Goal: Information Seeking & Learning: Learn about a topic

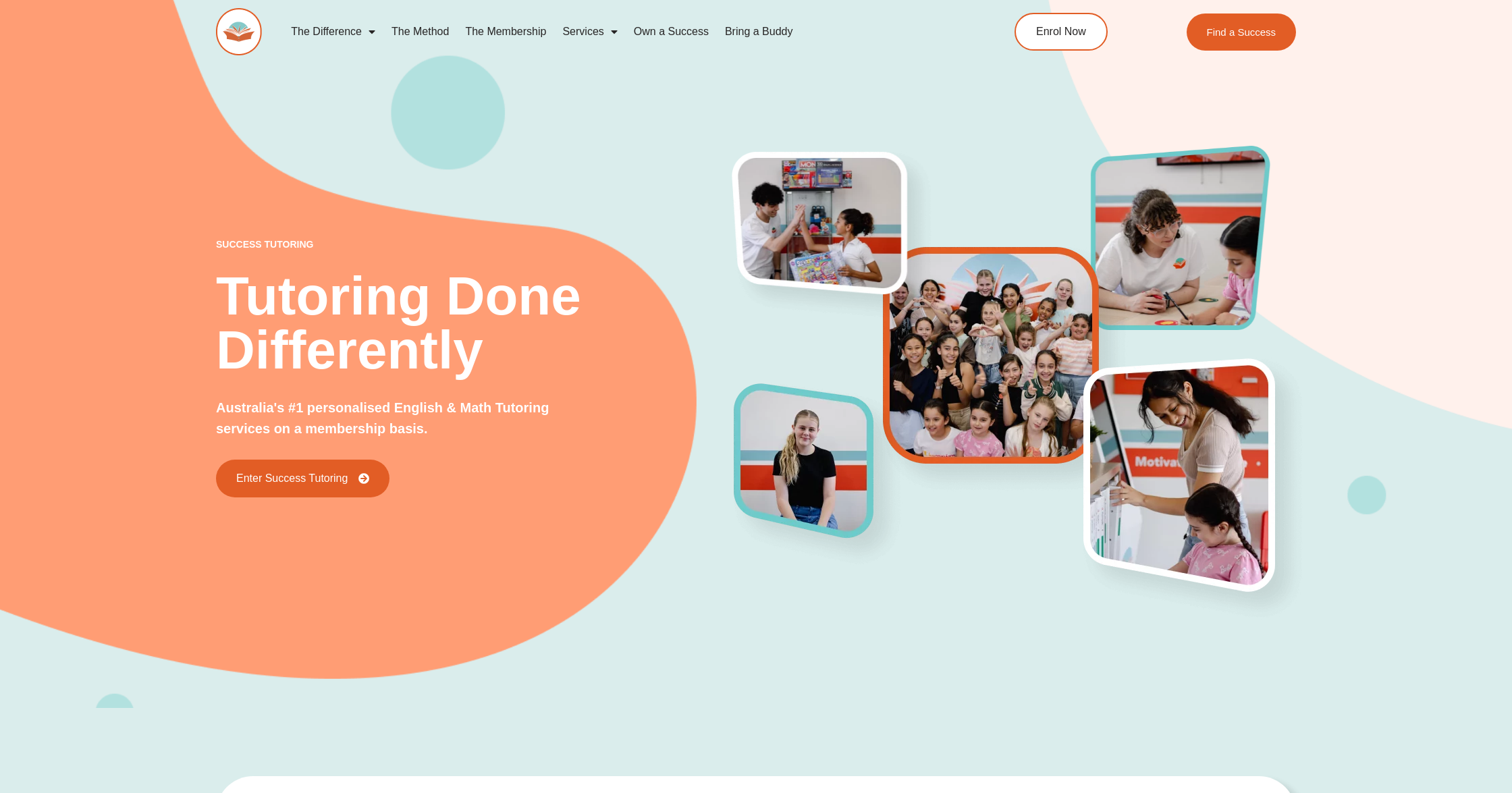
click at [1132, 656] on div "success tutoring Tutoring Done Differently Australia's #1 personalised English …" at bounding box center [756, 334] width 1080 height 747
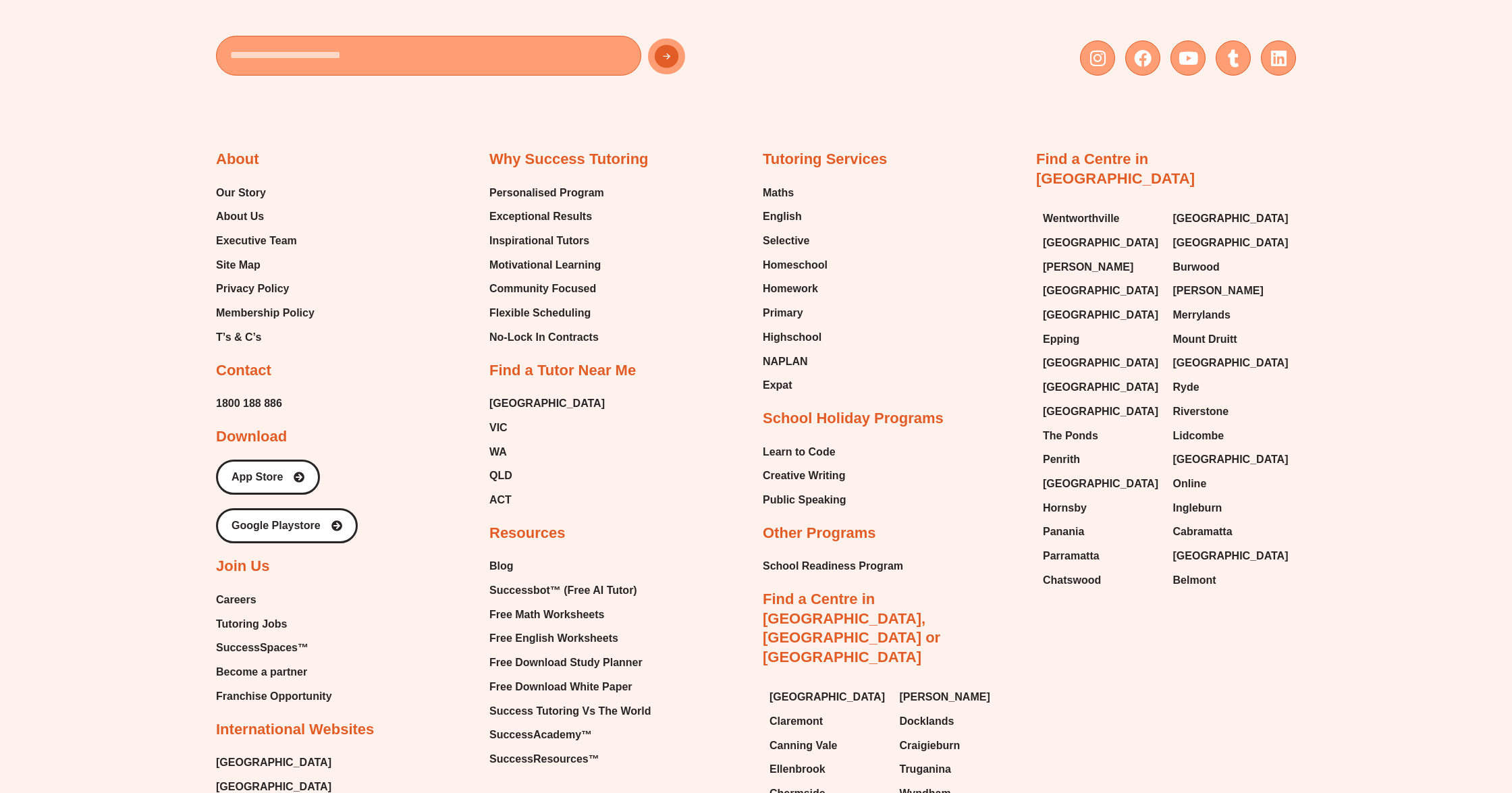
scroll to position [6119, 0]
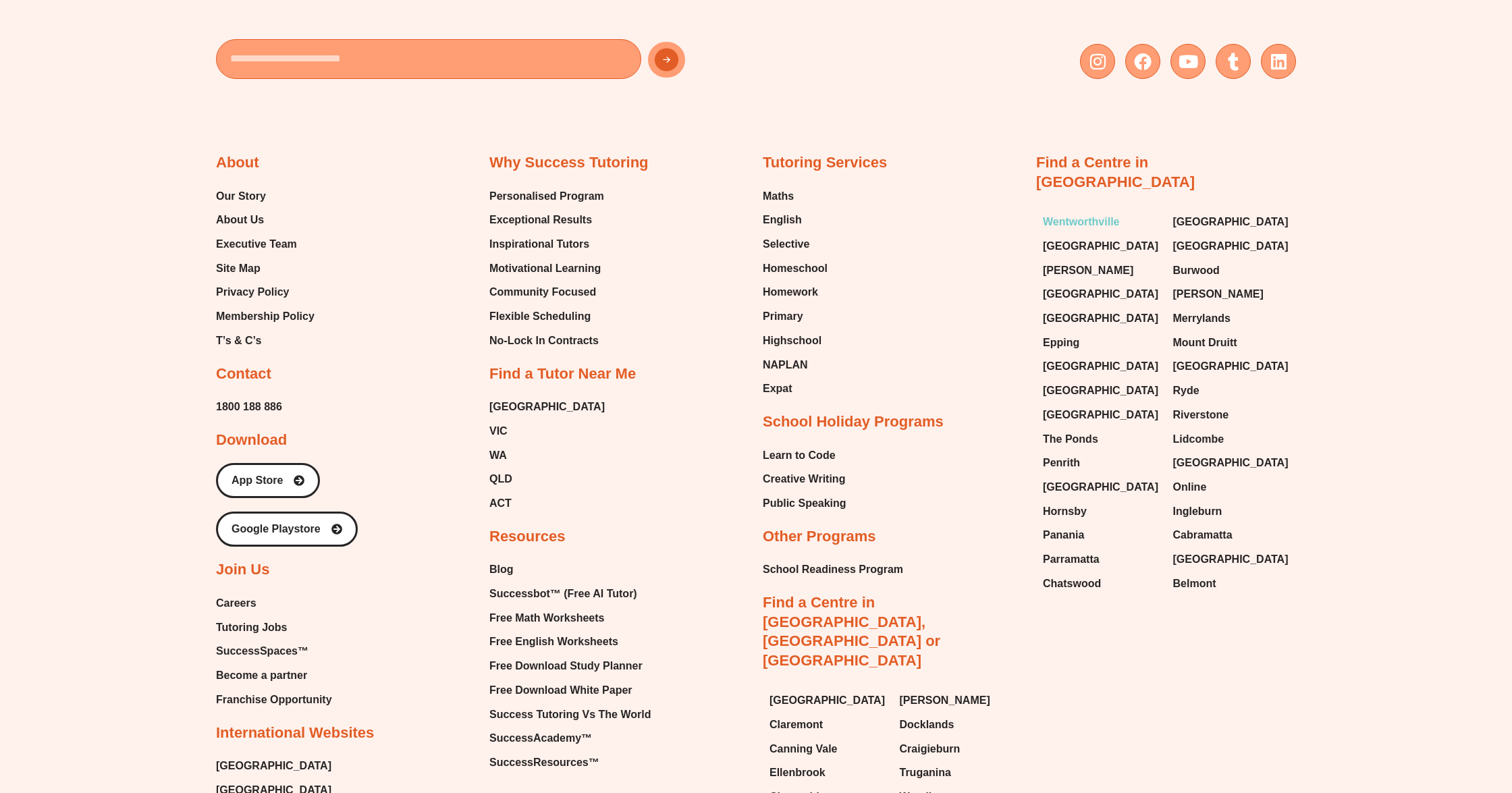
click at [1098, 212] on span "Wentworthville" at bounding box center [1081, 222] width 77 height 20
click at [1086, 236] on span "[GEOGRAPHIC_DATA]" at bounding box center [1100, 246] width 116 height 20
click at [1069, 260] on span "[PERSON_NAME]" at bounding box center [1088, 270] width 91 height 20
click at [1074, 284] on span "[GEOGRAPHIC_DATA]" at bounding box center [1100, 294] width 116 height 20
click at [1066, 308] on span "[GEOGRAPHIC_DATA]" at bounding box center [1100, 318] width 116 height 20
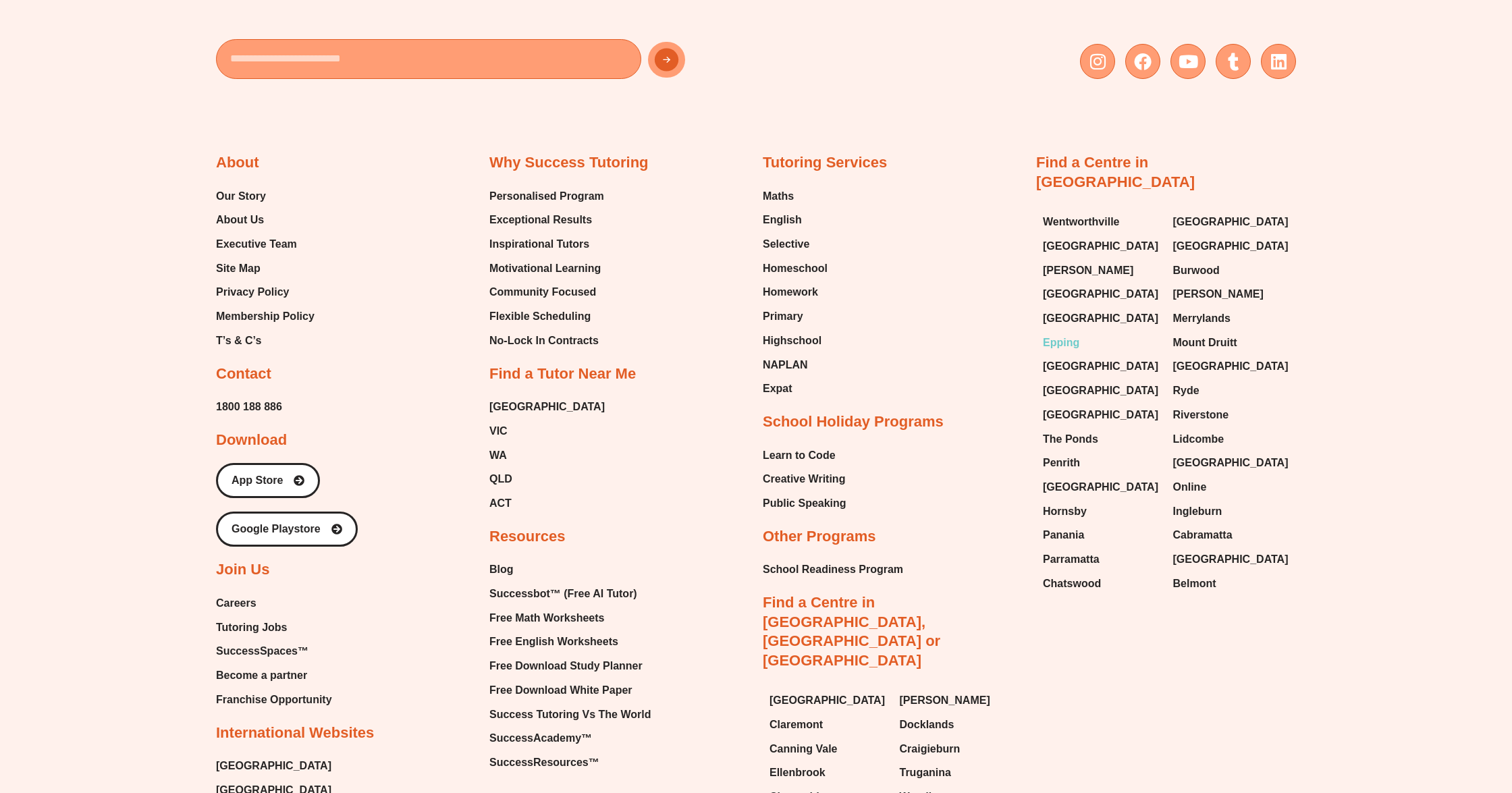
click at [1070, 332] on span "Epping" at bounding box center [1061, 342] width 37 height 20
click at [1072, 356] on span "[GEOGRAPHIC_DATA]" at bounding box center [1100, 366] width 116 height 20
click at [1069, 380] on span "[GEOGRAPHIC_DATA]" at bounding box center [1100, 390] width 116 height 20
click at [1071, 405] on span "[GEOGRAPHIC_DATA]" at bounding box center [1100, 415] width 116 height 20
click at [1073, 429] on span "The Ponds" at bounding box center [1071, 439] width 55 height 20
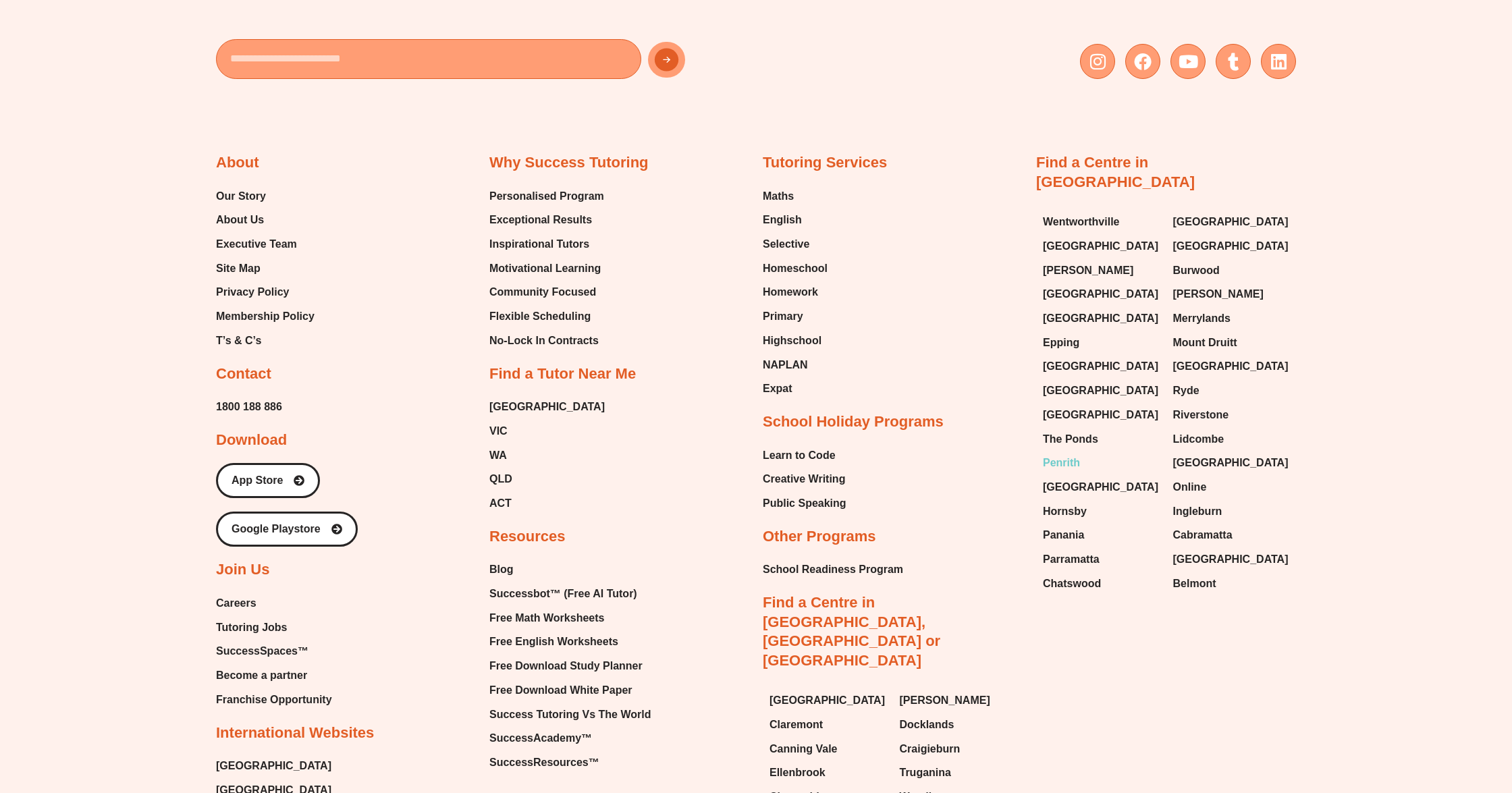
click at [1066, 453] on span "Penrith" at bounding box center [1062, 463] width 37 height 20
click at [1069, 477] on span "[GEOGRAPHIC_DATA]" at bounding box center [1100, 487] width 116 height 20
click at [1064, 501] on span "Hornsby" at bounding box center [1064, 511] width 44 height 20
click at [1068, 525] on span "Panania" at bounding box center [1063, 535] width 41 height 20
click at [1071, 549] on span "Parramatta" at bounding box center [1071, 559] width 57 height 20
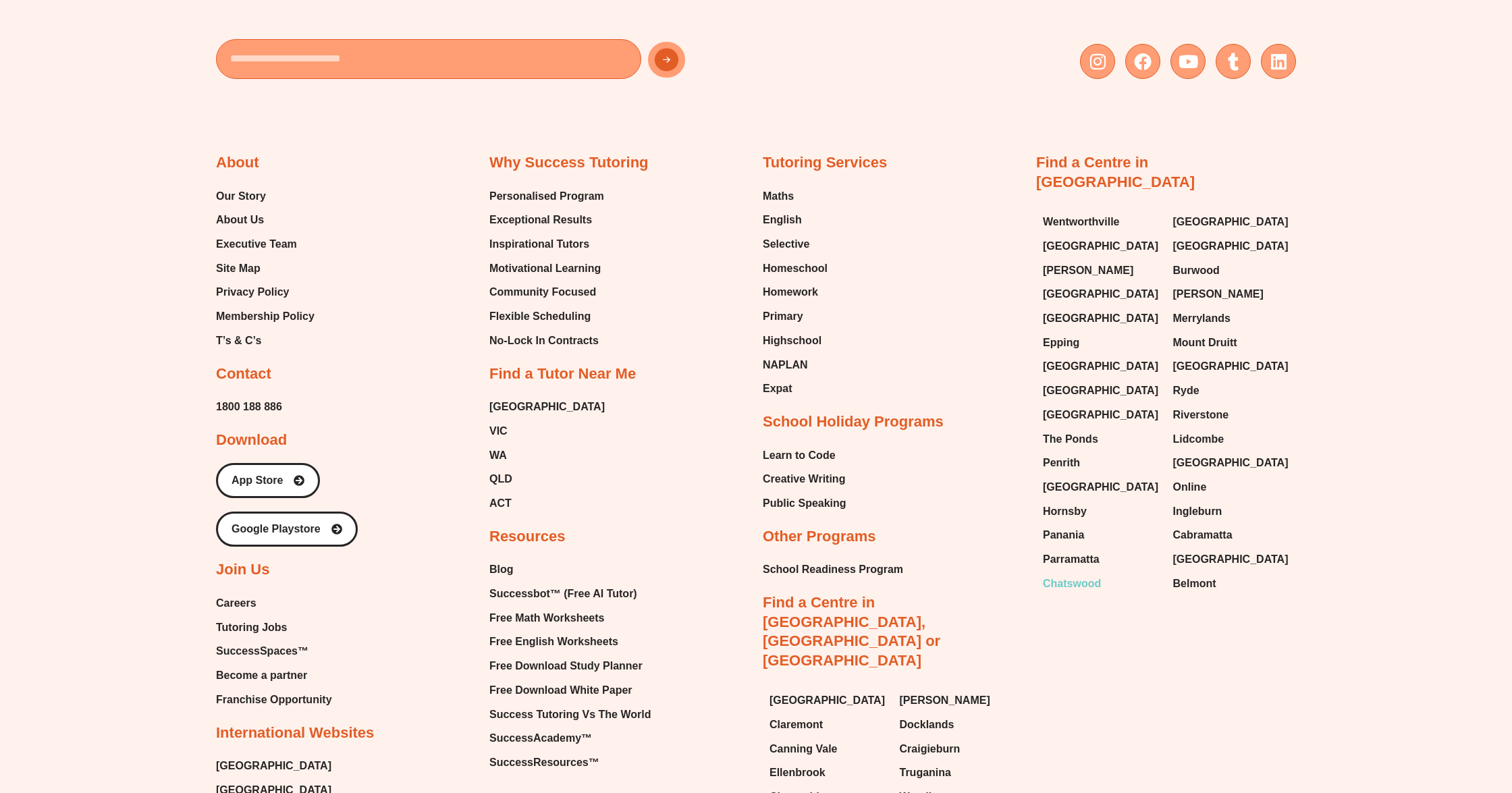
click at [1074, 573] on span "Chatswood" at bounding box center [1072, 583] width 58 height 20
click at [1193, 212] on span "[GEOGRAPHIC_DATA]" at bounding box center [1231, 222] width 116 height 20
click at [1198, 236] on span "[GEOGRAPHIC_DATA]" at bounding box center [1231, 246] width 116 height 20
click at [1197, 260] on span "Burwood" at bounding box center [1196, 270] width 46 height 20
click at [1202, 284] on span "[PERSON_NAME]" at bounding box center [1218, 294] width 91 height 20
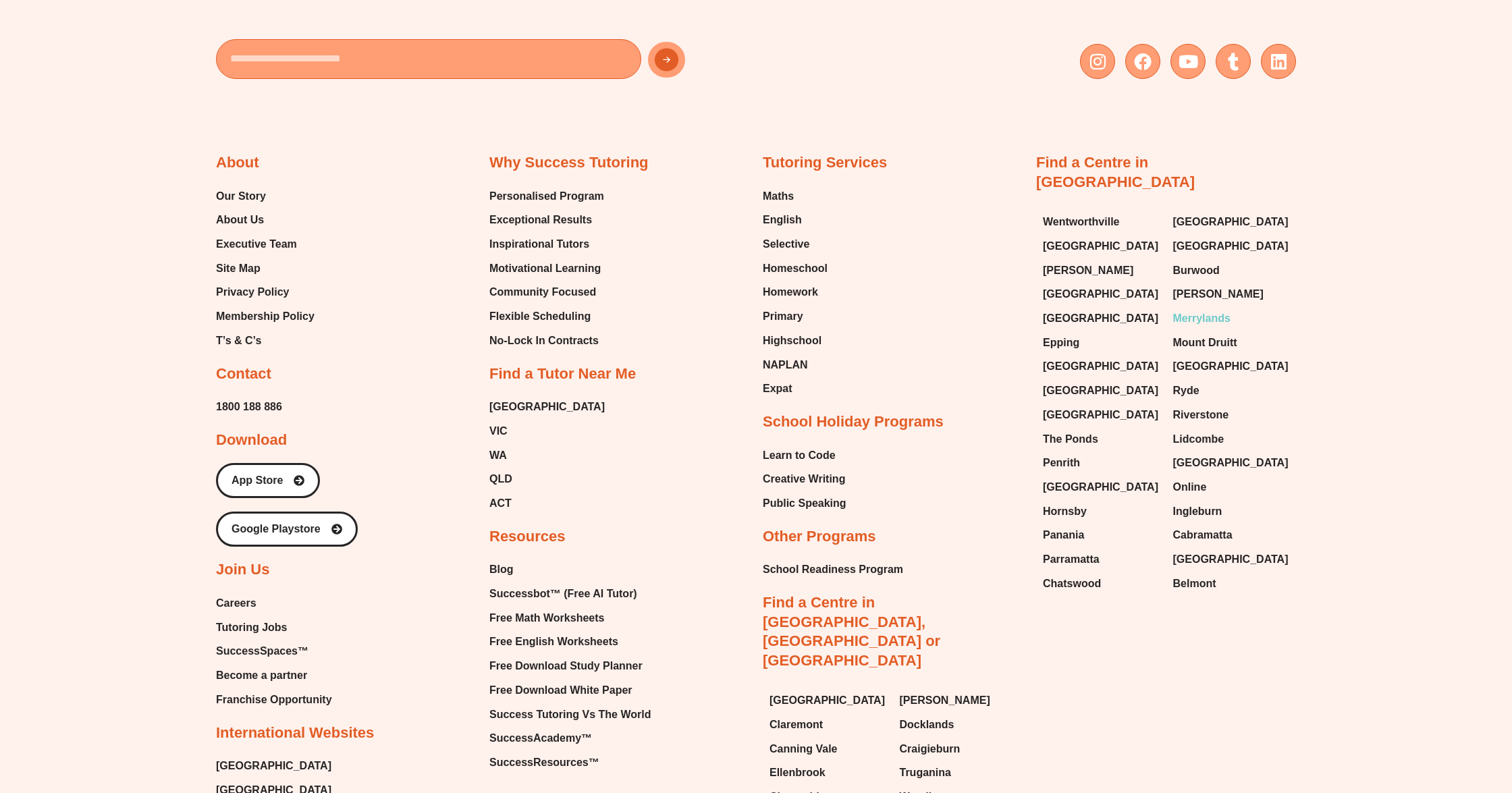
click at [1196, 308] on span "Merrylands" at bounding box center [1202, 318] width 58 height 20
click at [1195, 332] on span "Mount Druitt" at bounding box center [1205, 342] width 64 height 20
click at [1195, 356] on span "[GEOGRAPHIC_DATA]" at bounding box center [1231, 366] width 116 height 20
click at [1190, 380] on span "Ryde" at bounding box center [1186, 390] width 26 height 20
click at [1199, 405] on span "Riverstone" at bounding box center [1201, 415] width 56 height 20
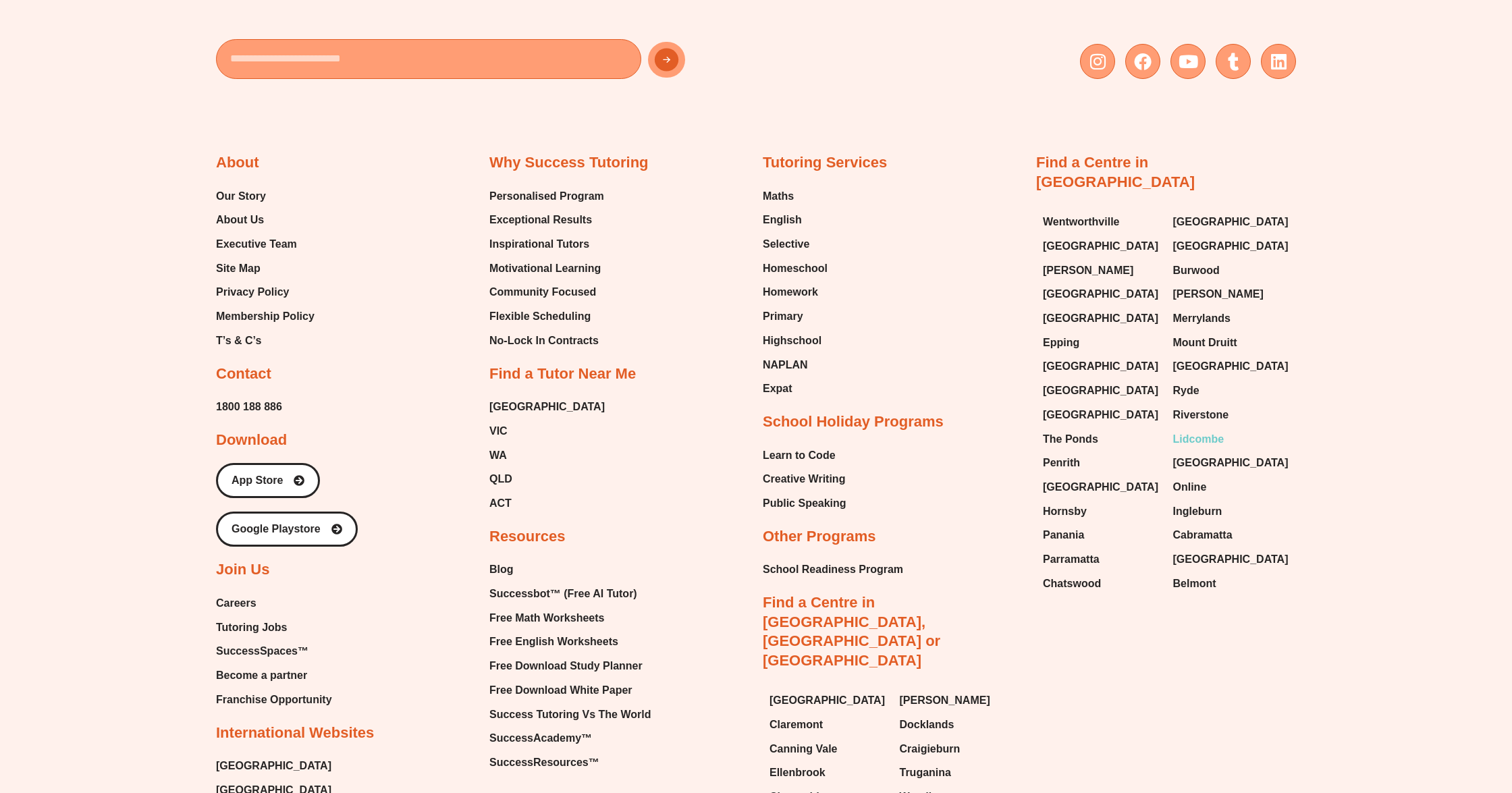
click at [1198, 429] on span "Lidcombe" at bounding box center [1199, 439] width 51 height 20
click at [1199, 453] on span "[GEOGRAPHIC_DATA]" at bounding box center [1231, 463] width 116 height 20
click at [1193, 477] on span "Online" at bounding box center [1190, 487] width 34 height 20
click at [1199, 501] on span "Ingleburn" at bounding box center [1197, 511] width 49 height 20
click at [1202, 525] on span "Cabramatta" at bounding box center [1203, 535] width 60 height 20
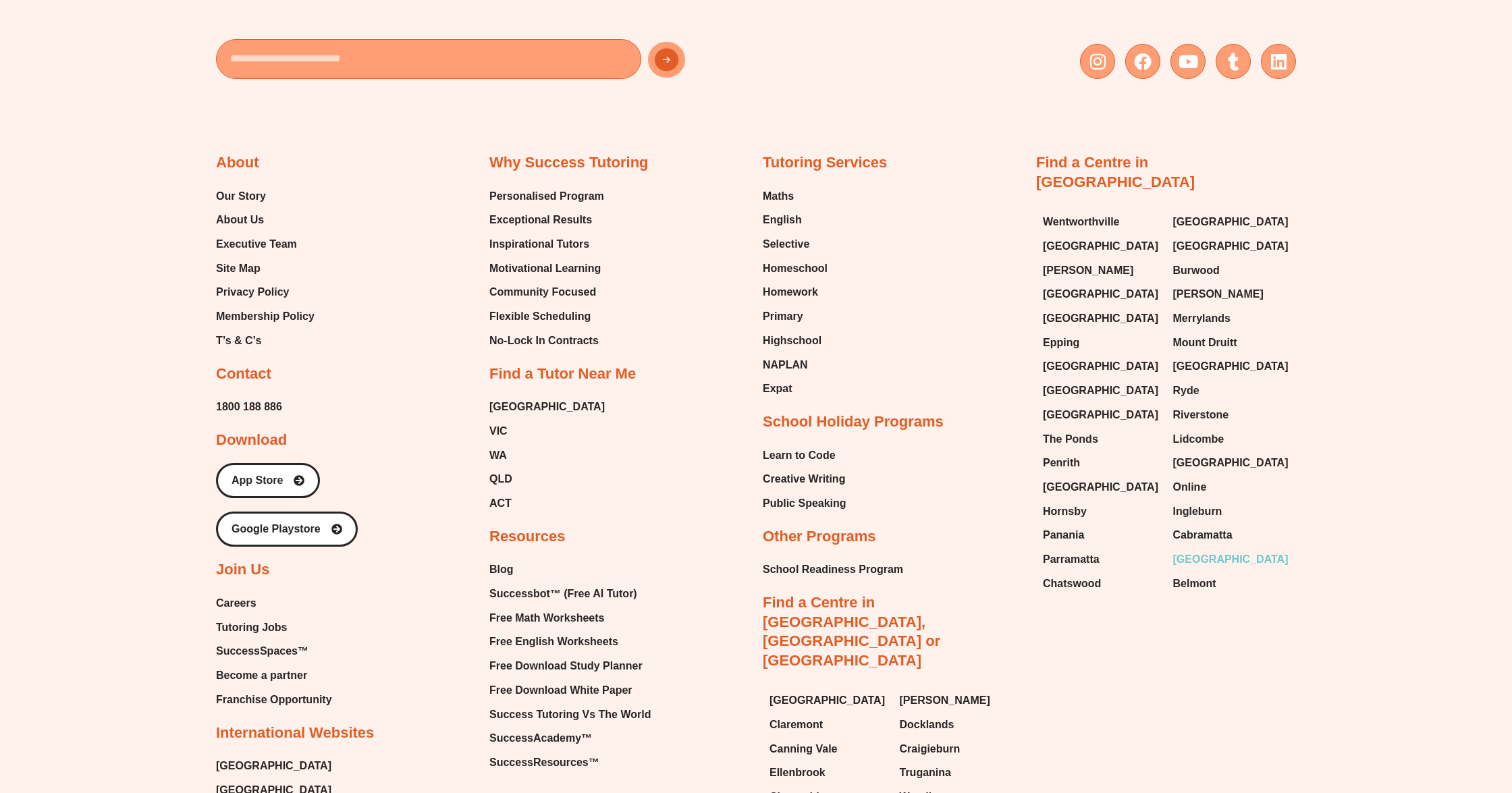
click at [1199, 549] on span "[GEOGRAPHIC_DATA]" at bounding box center [1231, 559] width 116 height 20
click at [1198, 573] on span "Belmont" at bounding box center [1195, 583] width 43 height 20
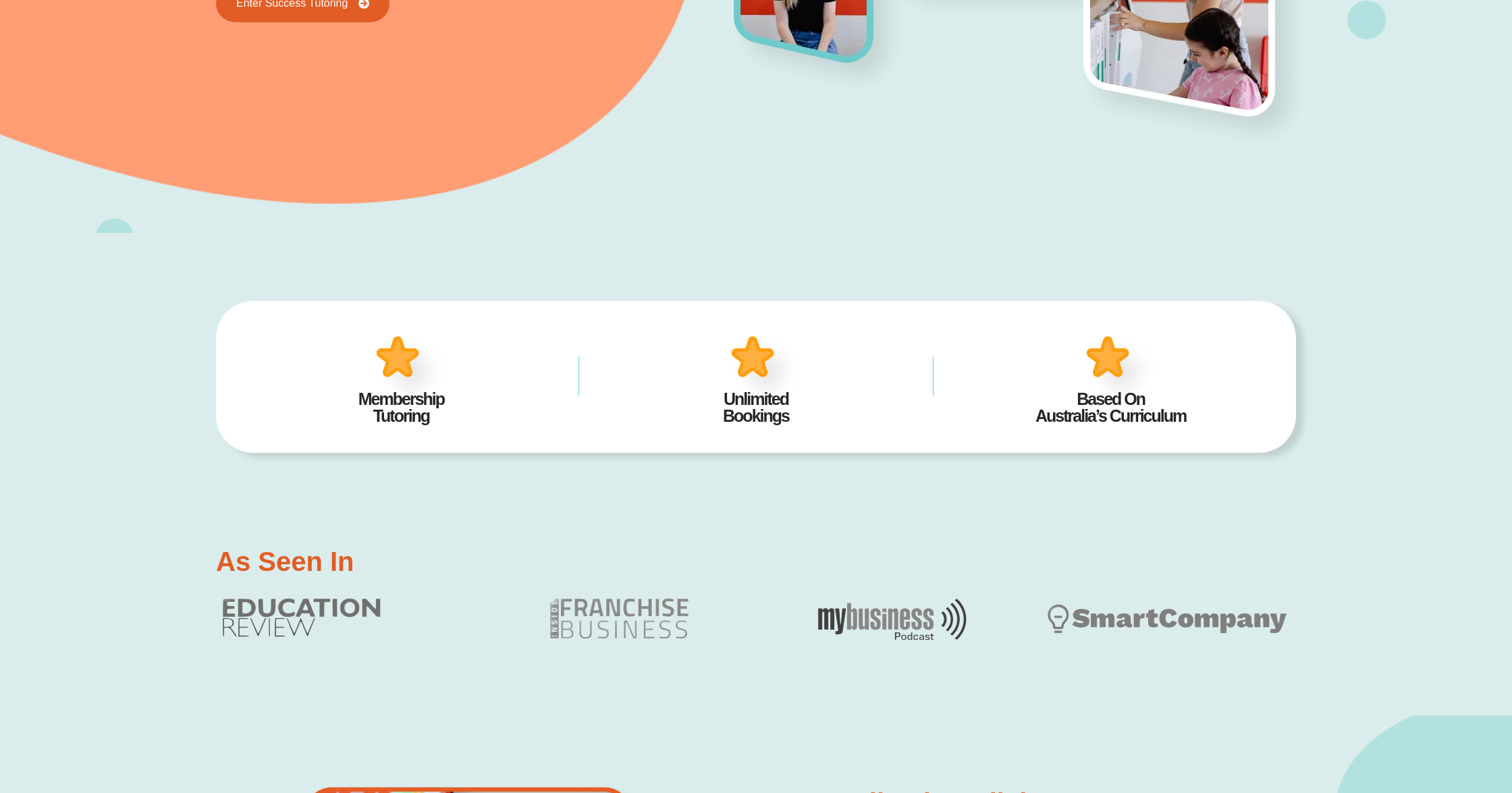
scroll to position [0, 0]
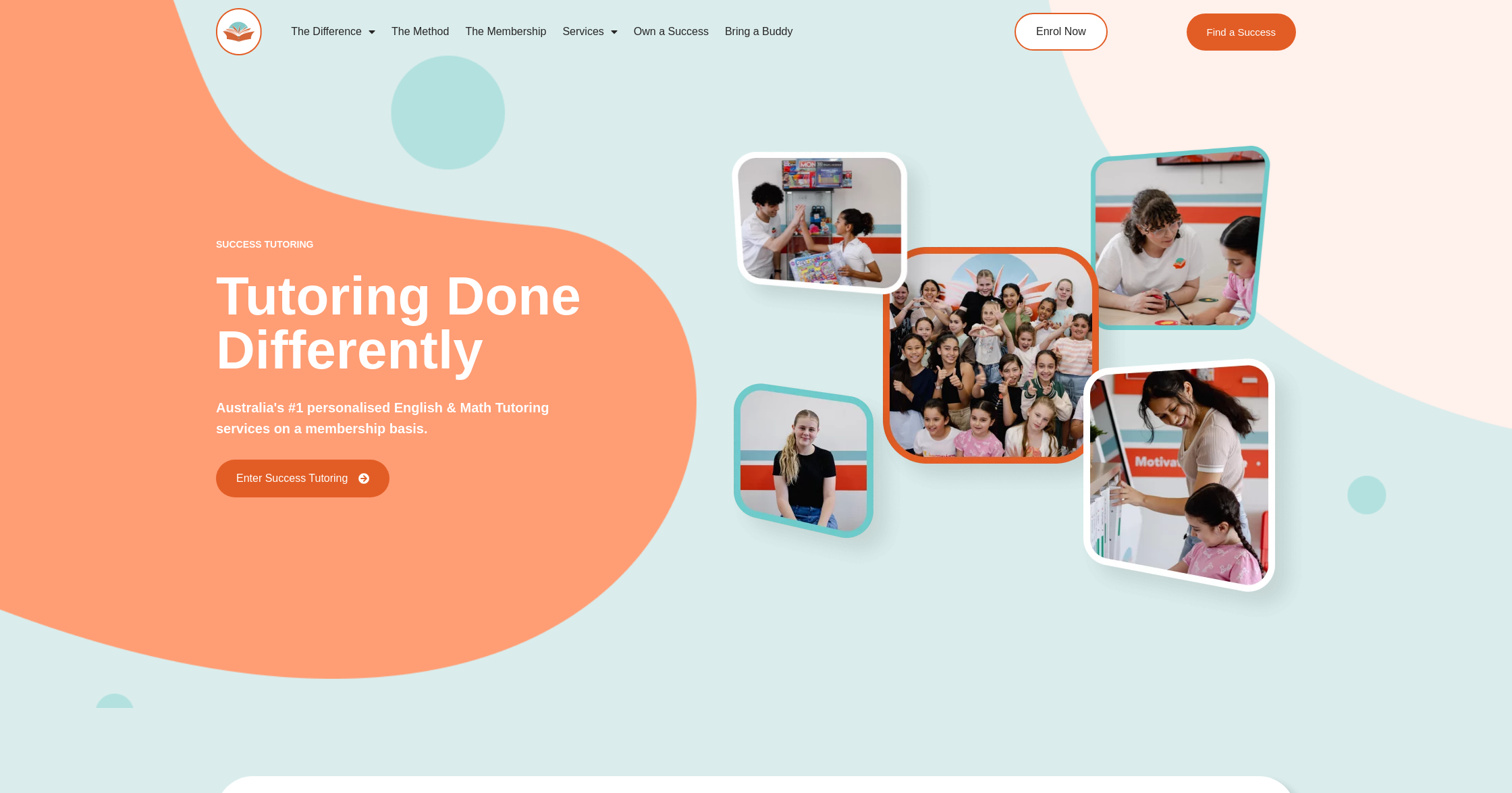
click at [252, 37] on img at bounding box center [239, 32] width 46 height 47
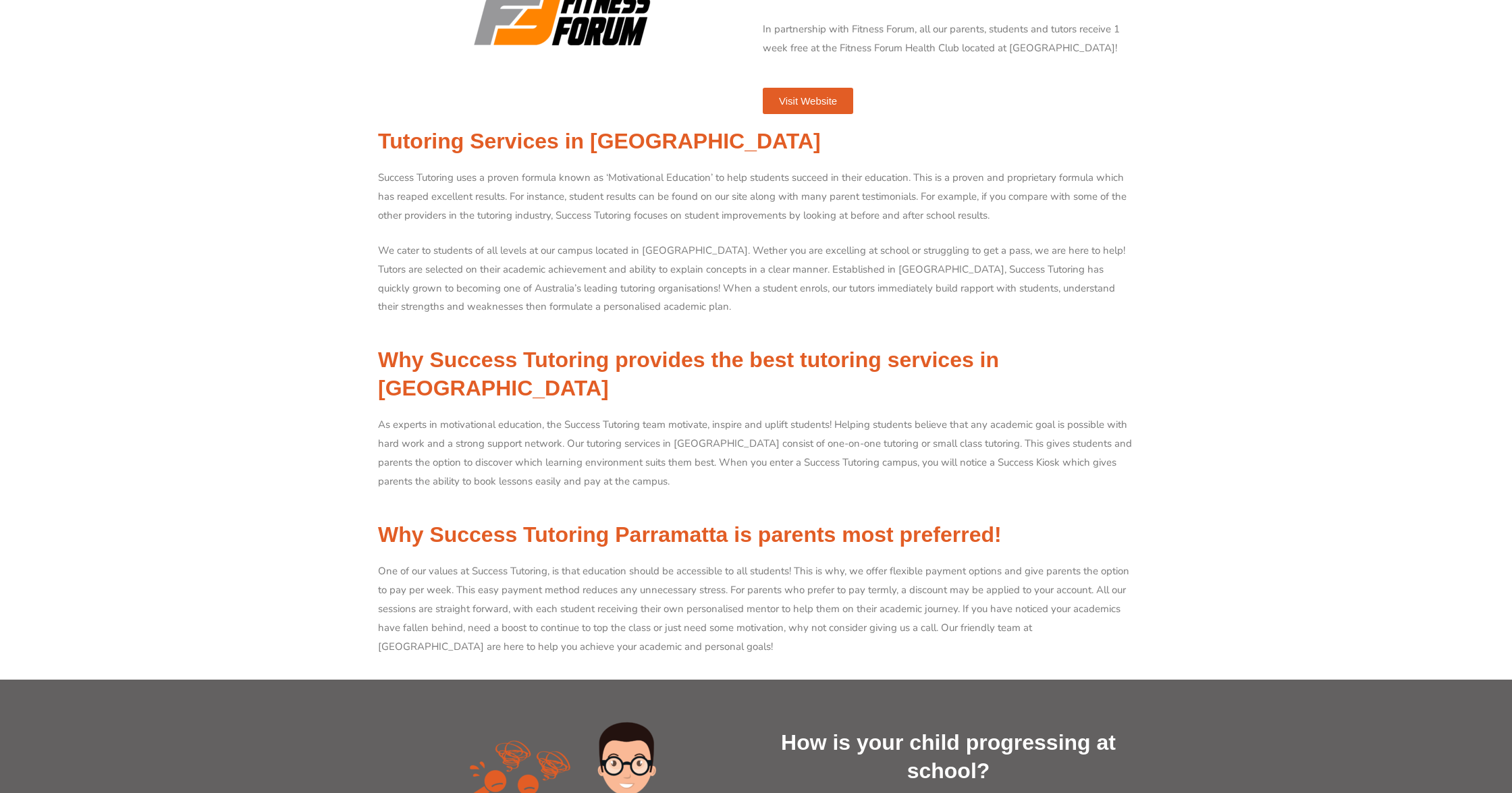
scroll to position [553, 0]
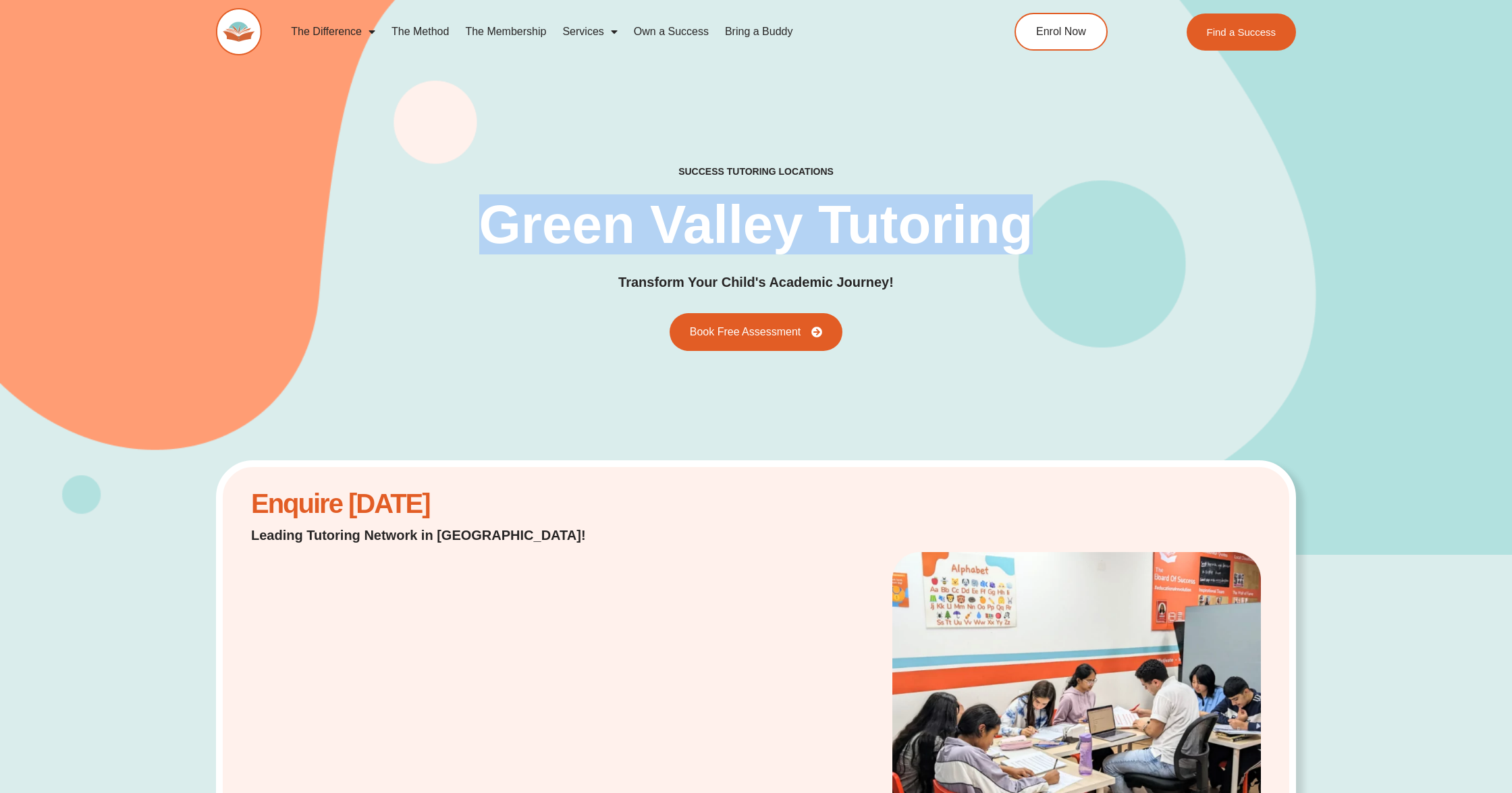
drag, startPoint x: 483, startPoint y: 210, endPoint x: 1054, endPoint y: 219, distance: 571.1
click at [1054, 220] on div "success tutoring locations Green Valley Tutoring Transform Your Child's Academi…" at bounding box center [756, 258] width 1080 height 186
copy h1 "Green Valley Tutoring"
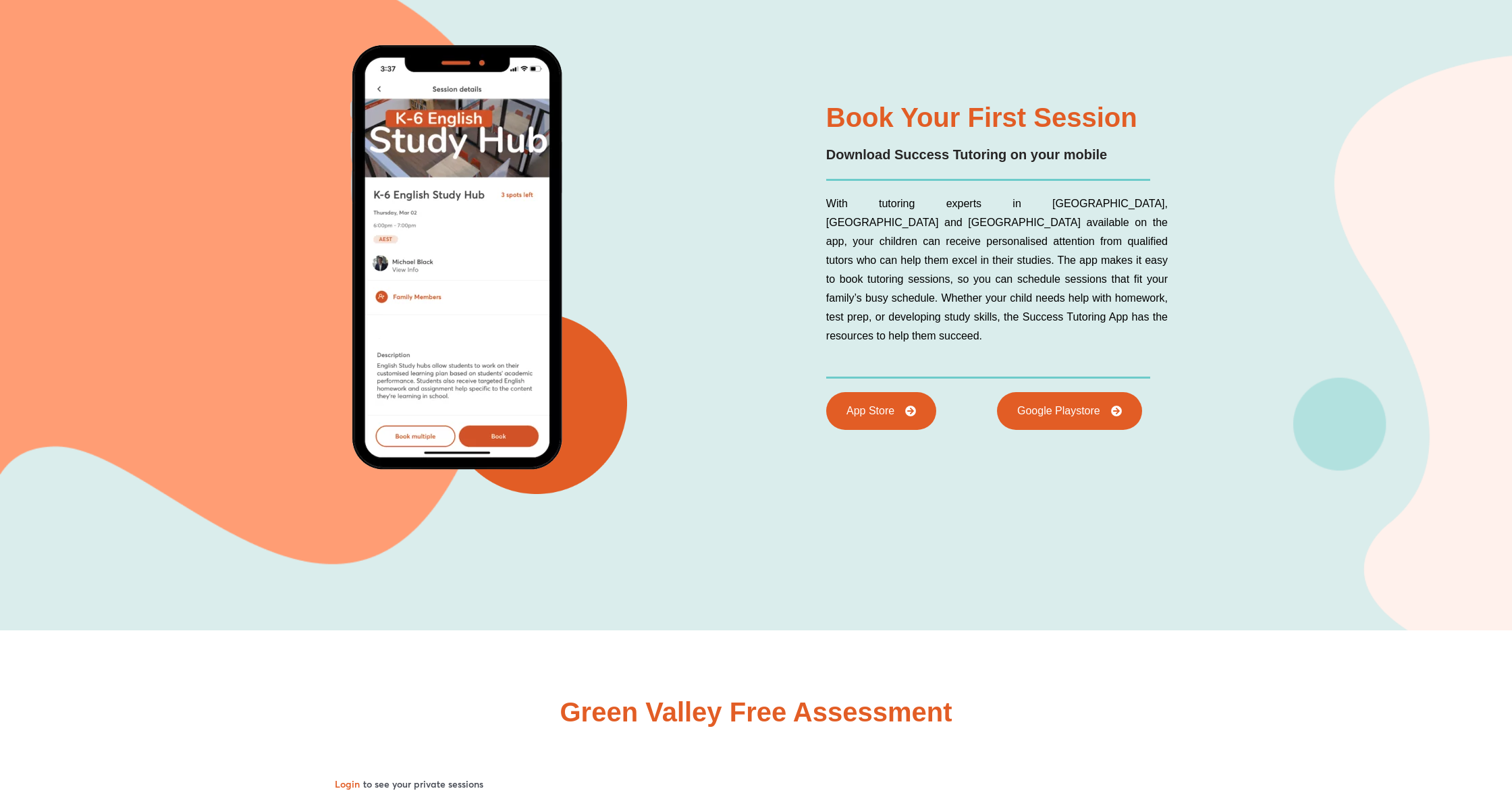
scroll to position [7233, 0]
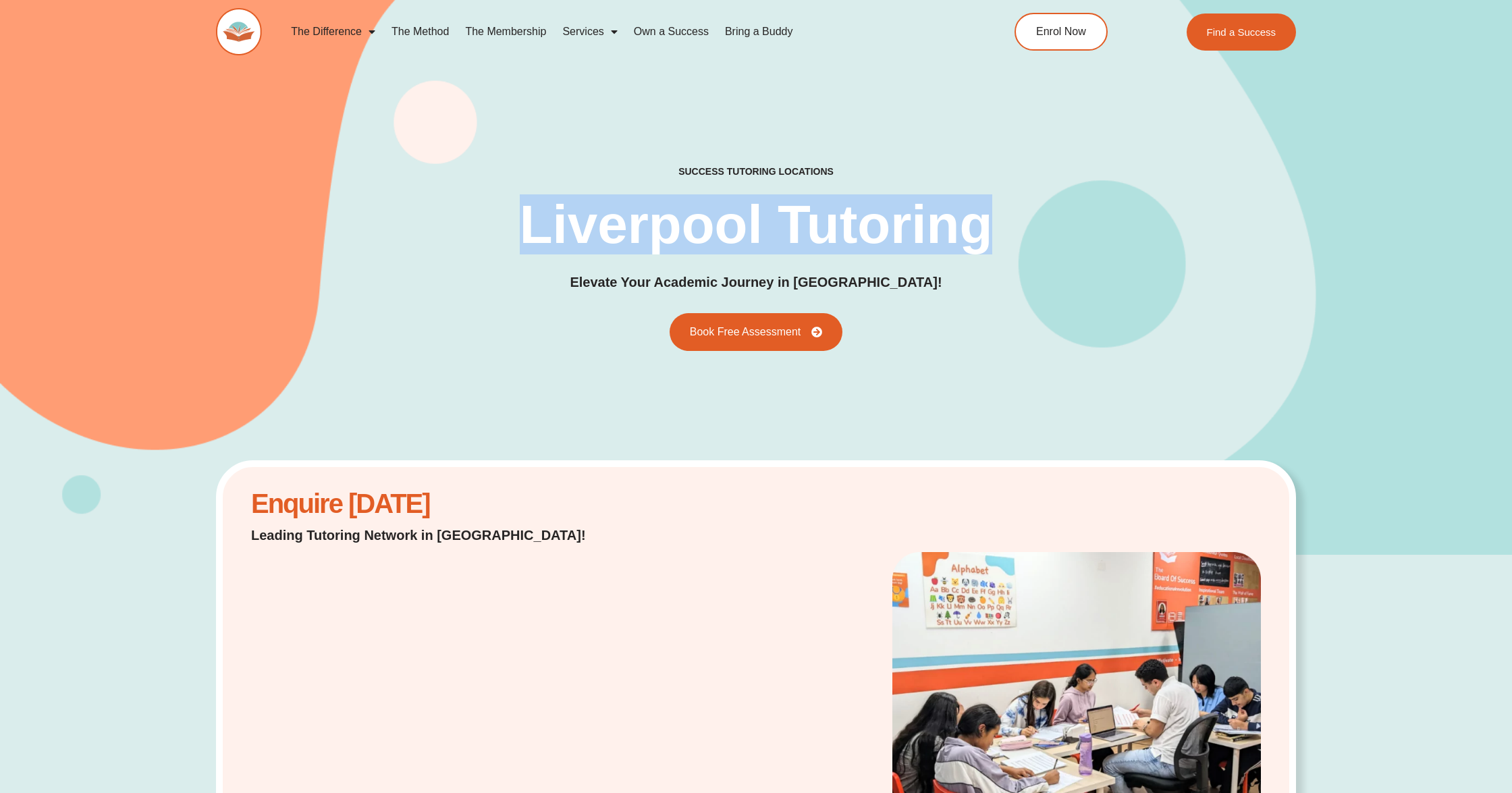
drag, startPoint x: 522, startPoint y: 215, endPoint x: 989, endPoint y: 212, distance: 467.0
click at [989, 212] on h1 "Liverpool Tutoring" at bounding box center [756, 224] width 473 height 54
copy h1 "Liverpool Tutoring"
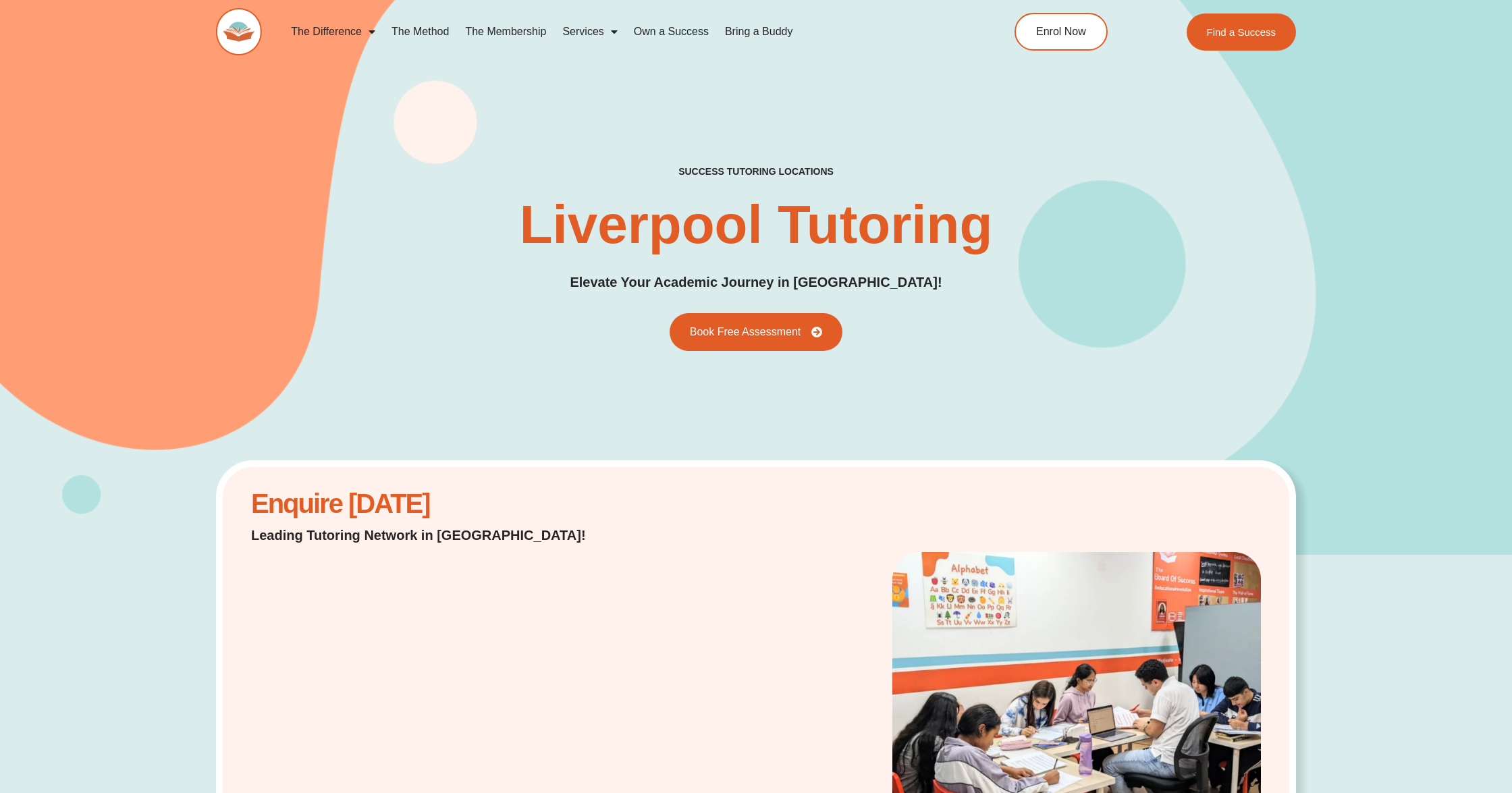
click at [1081, 267] on div "success tutoring locations Liverpool Tutoring Elevate Your Academic Journey in …" at bounding box center [756, 258] width 1080 height 186
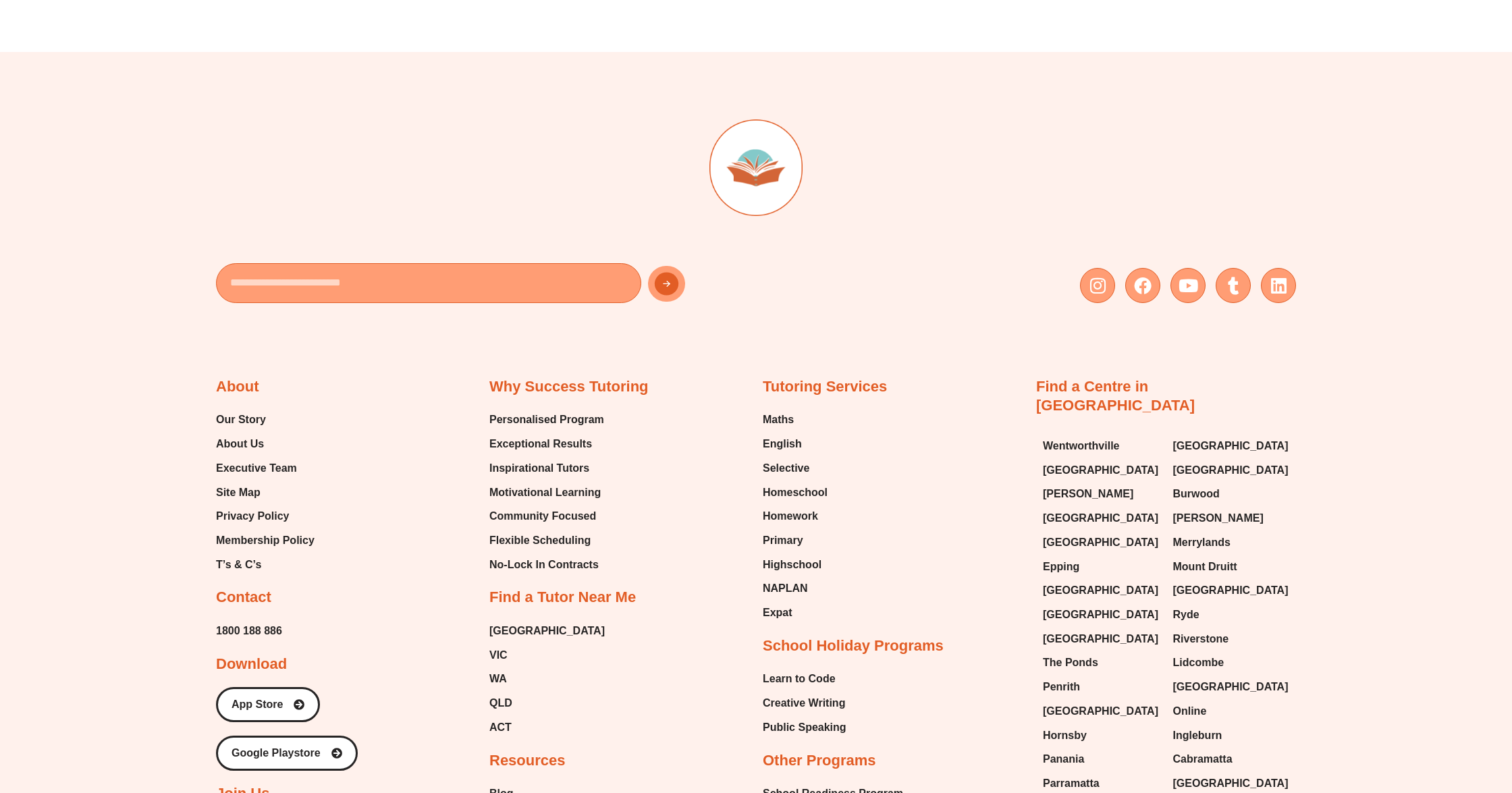
scroll to position [8238, 0]
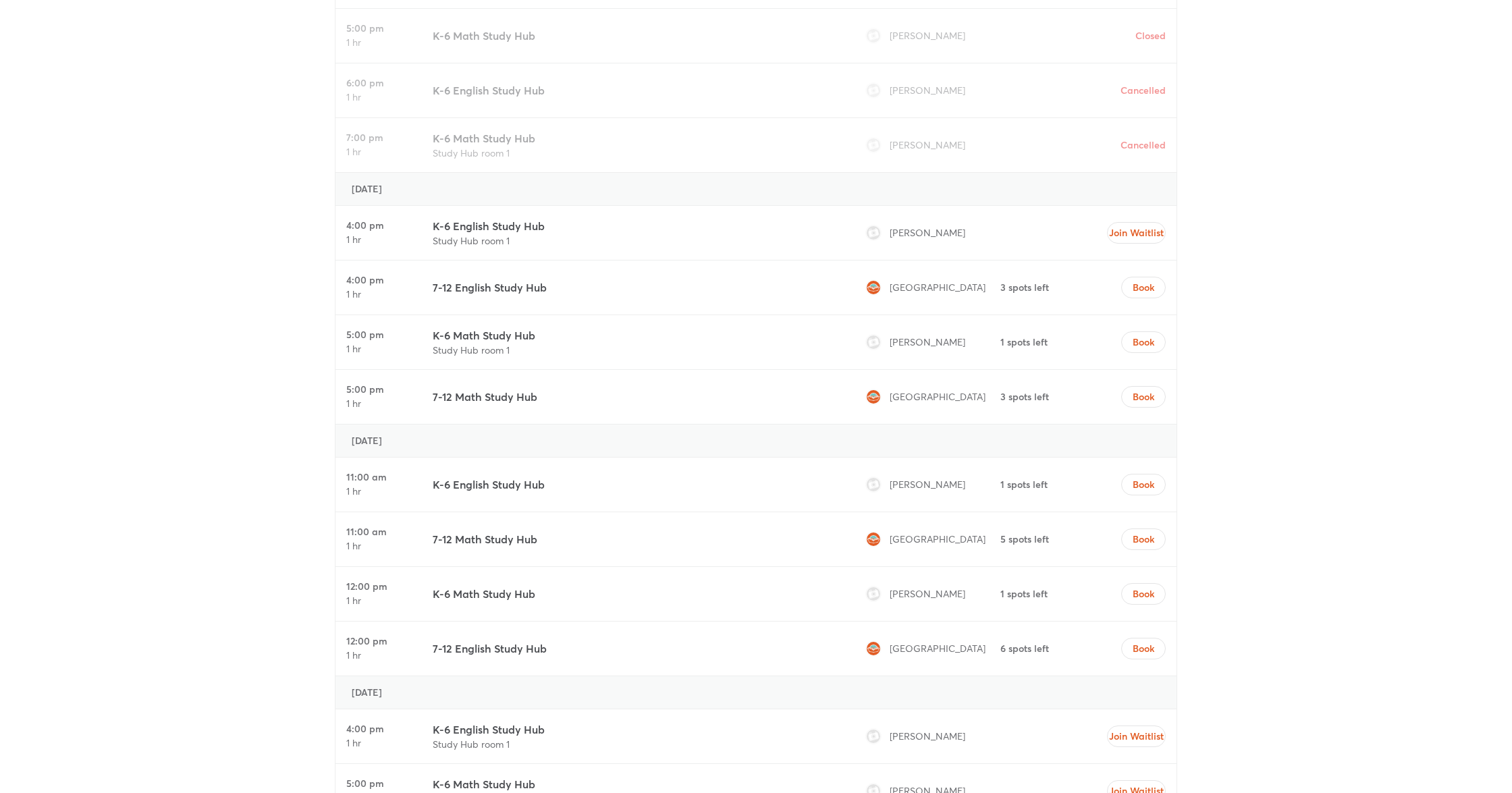
scroll to position [4081, 0]
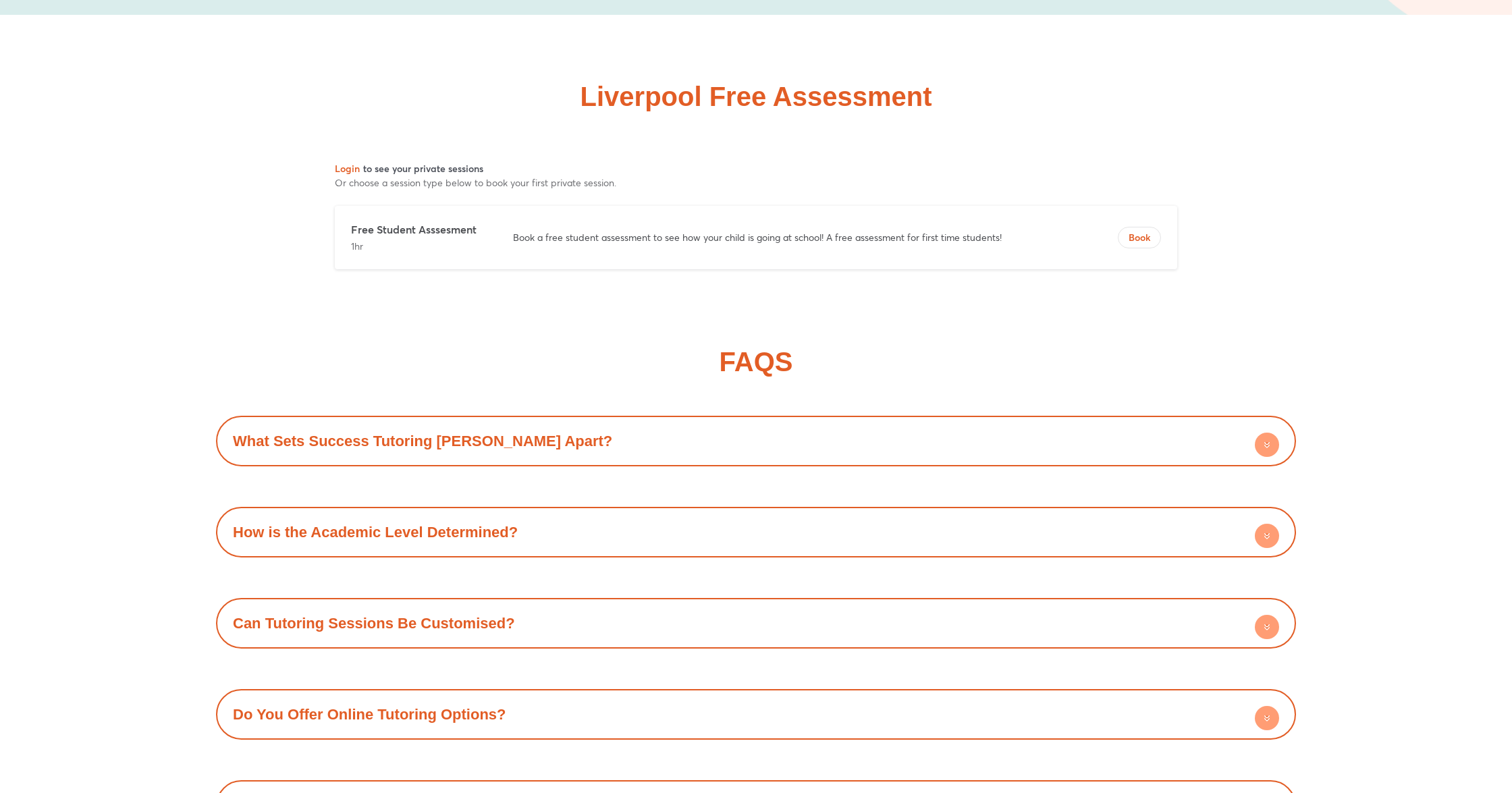
scroll to position [6305, 0]
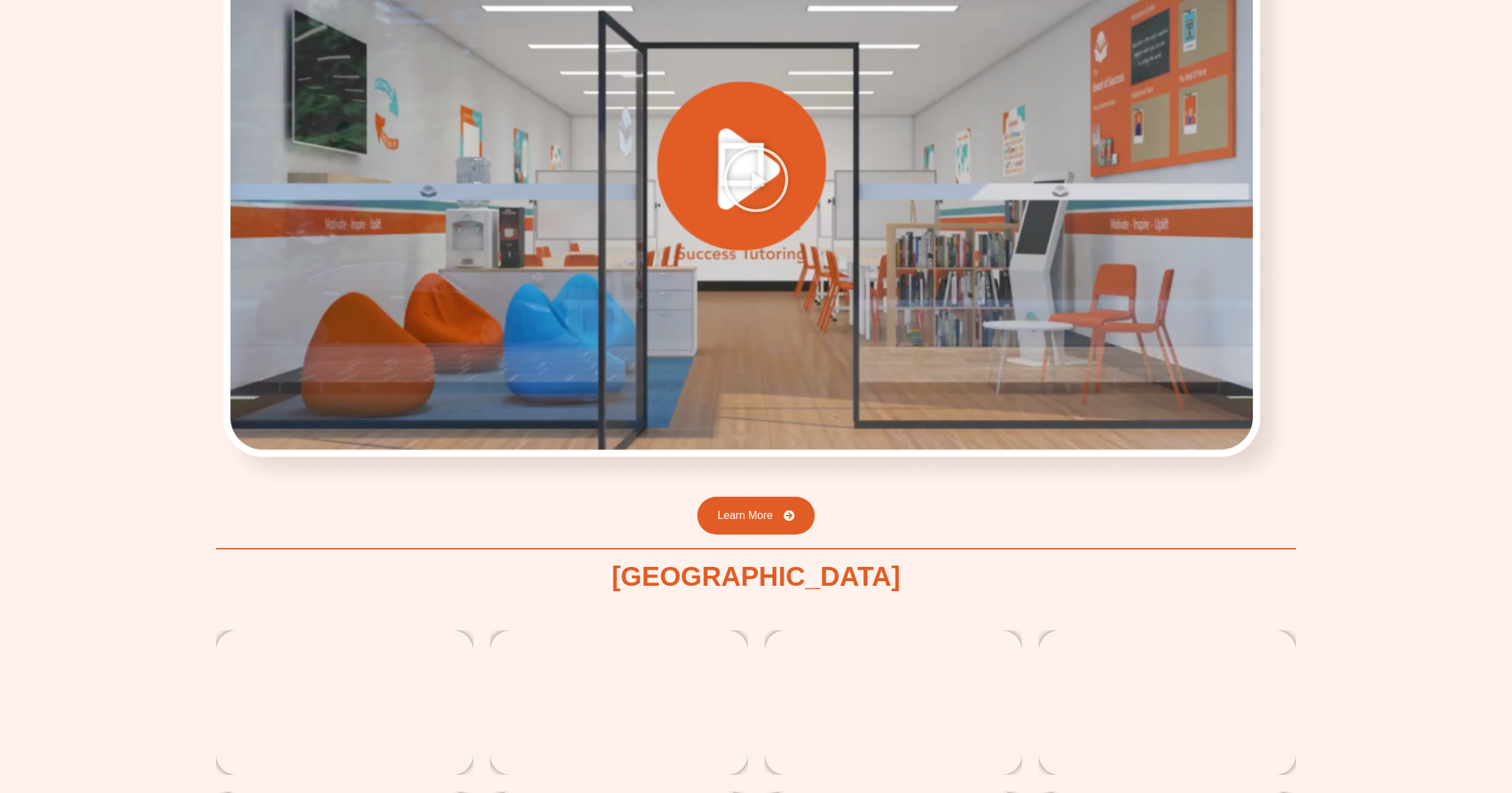
scroll to position [2056, 0]
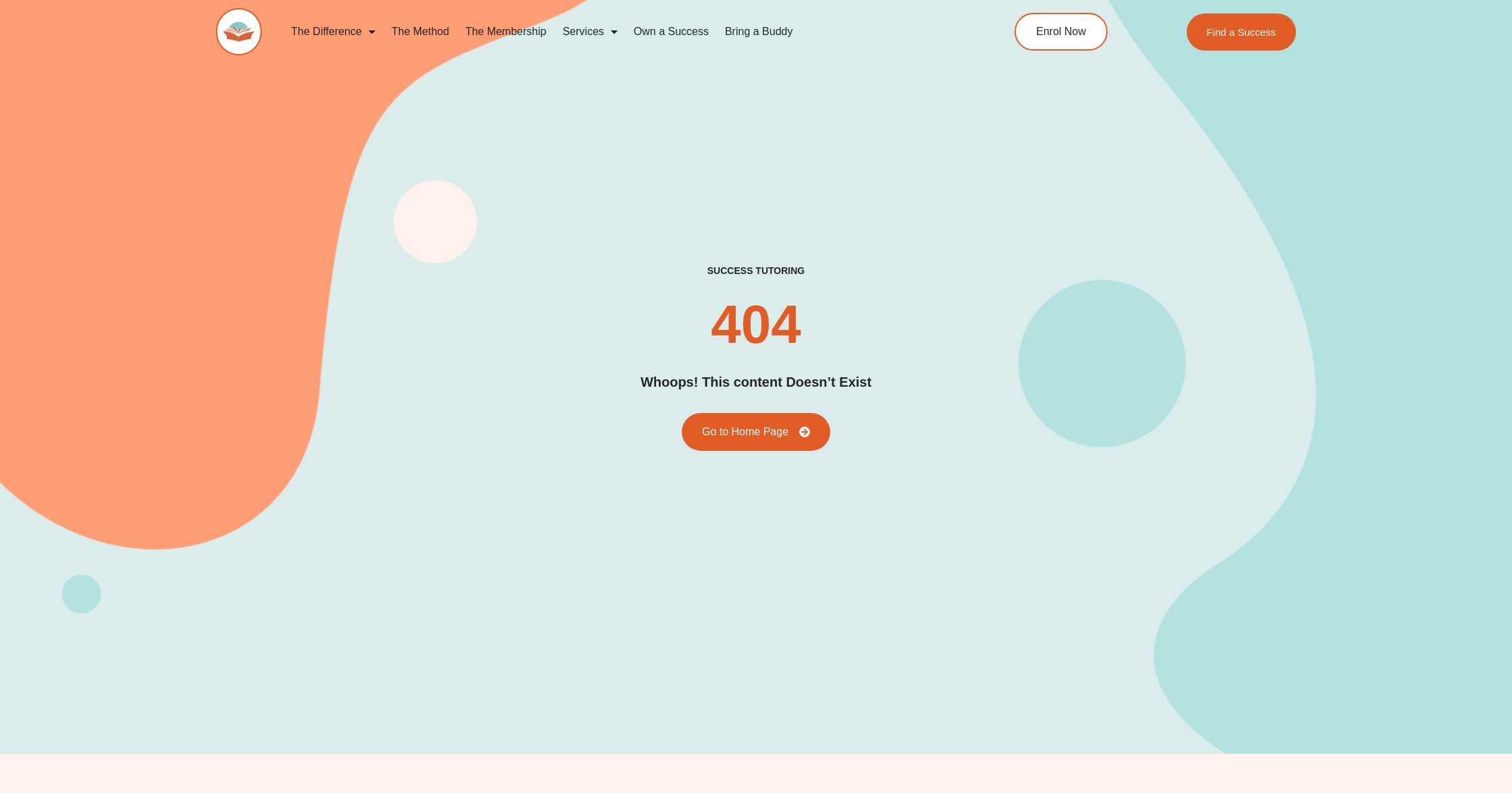
click at [516, 312] on div "success tutoring 404 Whoops! This content Doesn’t Exist Go to Home Page" at bounding box center [756, 357] width 1080 height 186
click at [403, 117] on div "success tutoring 404 Whoops! This content Doesn’t Exist Go to Home Page" at bounding box center [756, 357] width 1080 height 793
click at [616, 195] on div "success tutoring 404 Whoops! This content Doesn’t Exist Go to Home Page" at bounding box center [756, 357] width 1080 height 793
click at [613, 141] on div "success tutoring 404 Whoops! This content Doesn’t Exist Go to Home Page" at bounding box center [756, 357] width 1080 height 793
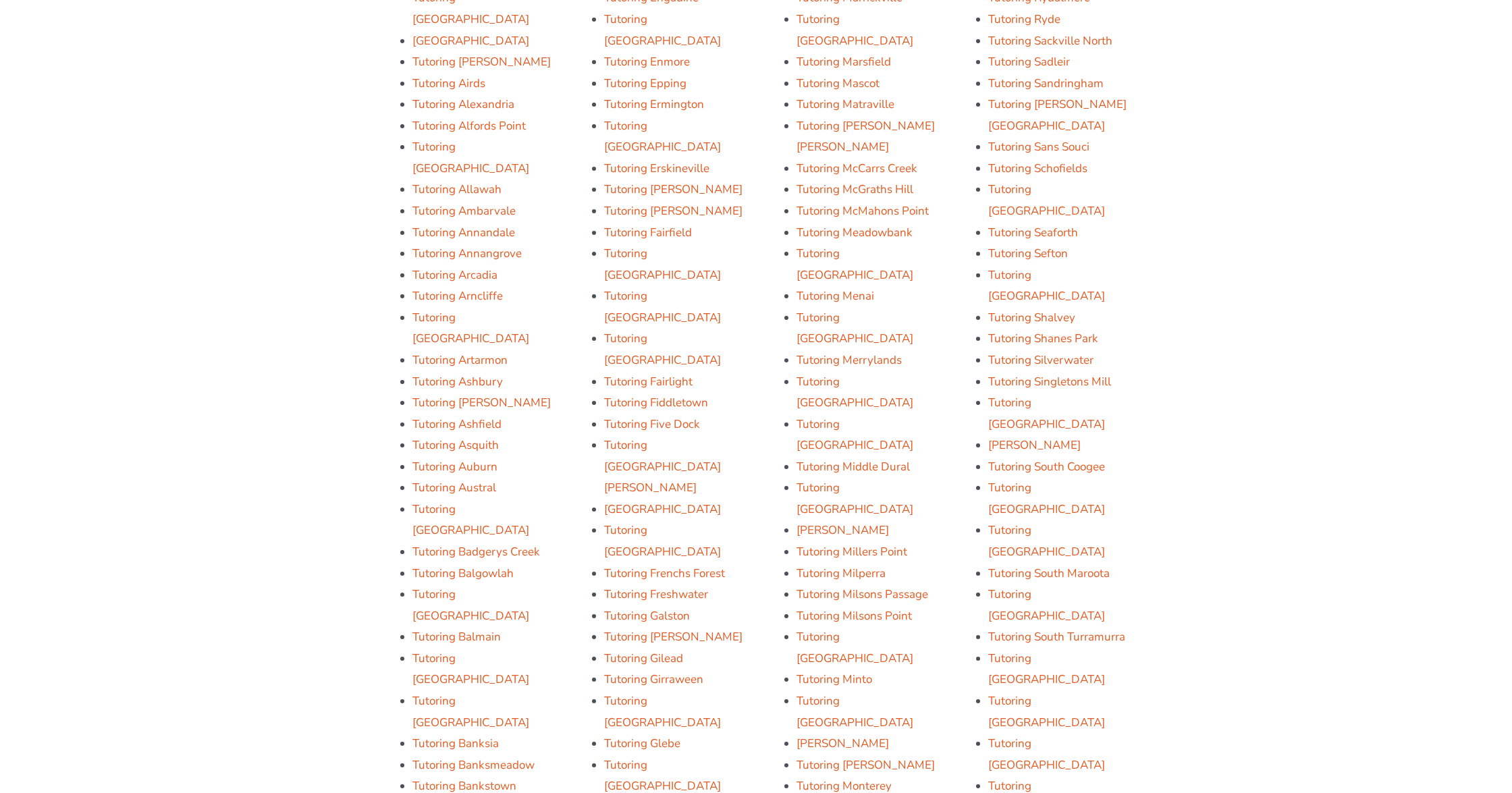
scroll to position [1555, 0]
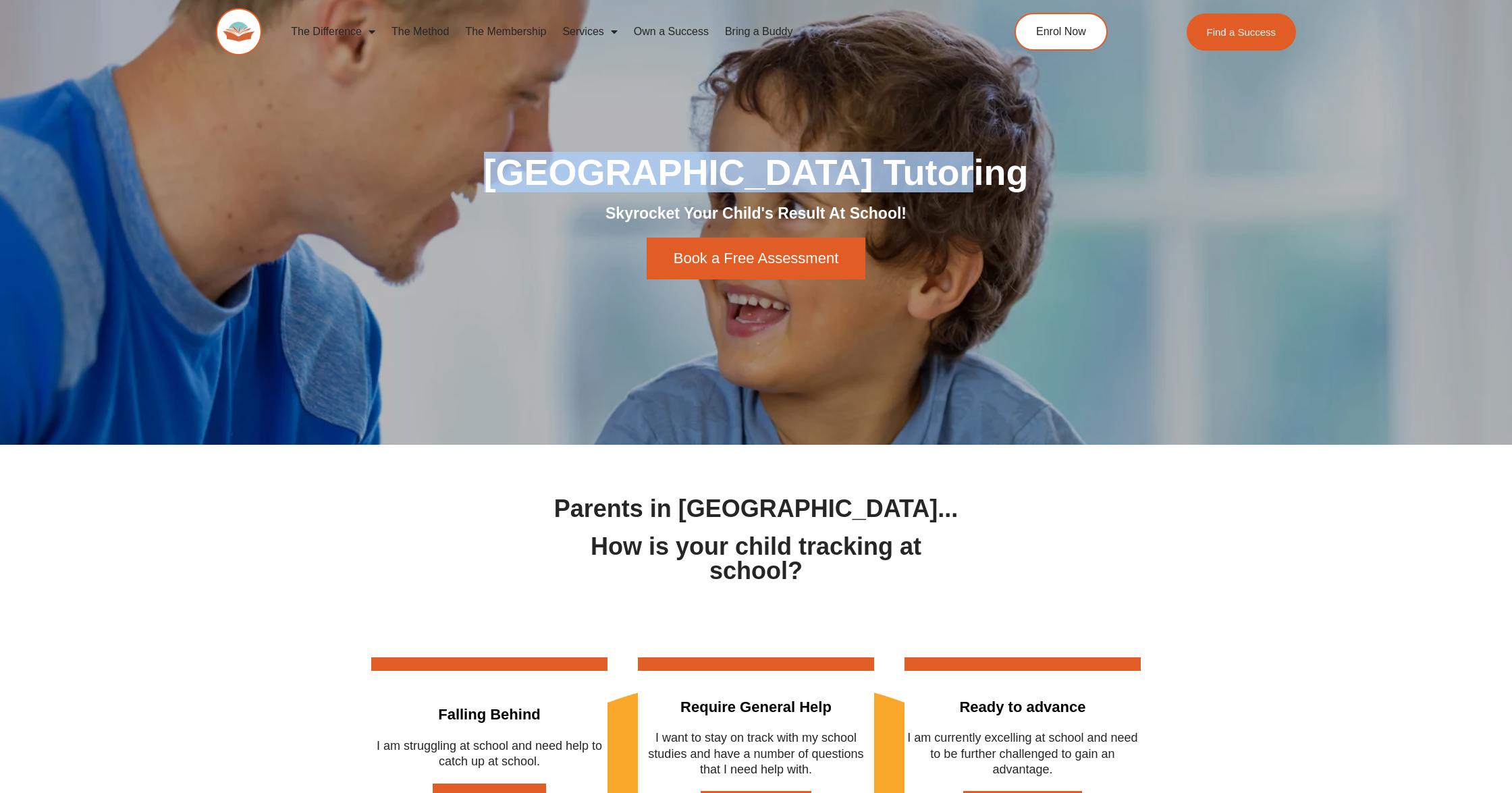
drag, startPoint x: 554, startPoint y: 167, endPoint x: 1014, endPoint y: 167, distance: 460.0
click at [1014, 167] on h1 "Bondi Junction Tutoring" at bounding box center [756, 172] width 756 height 37
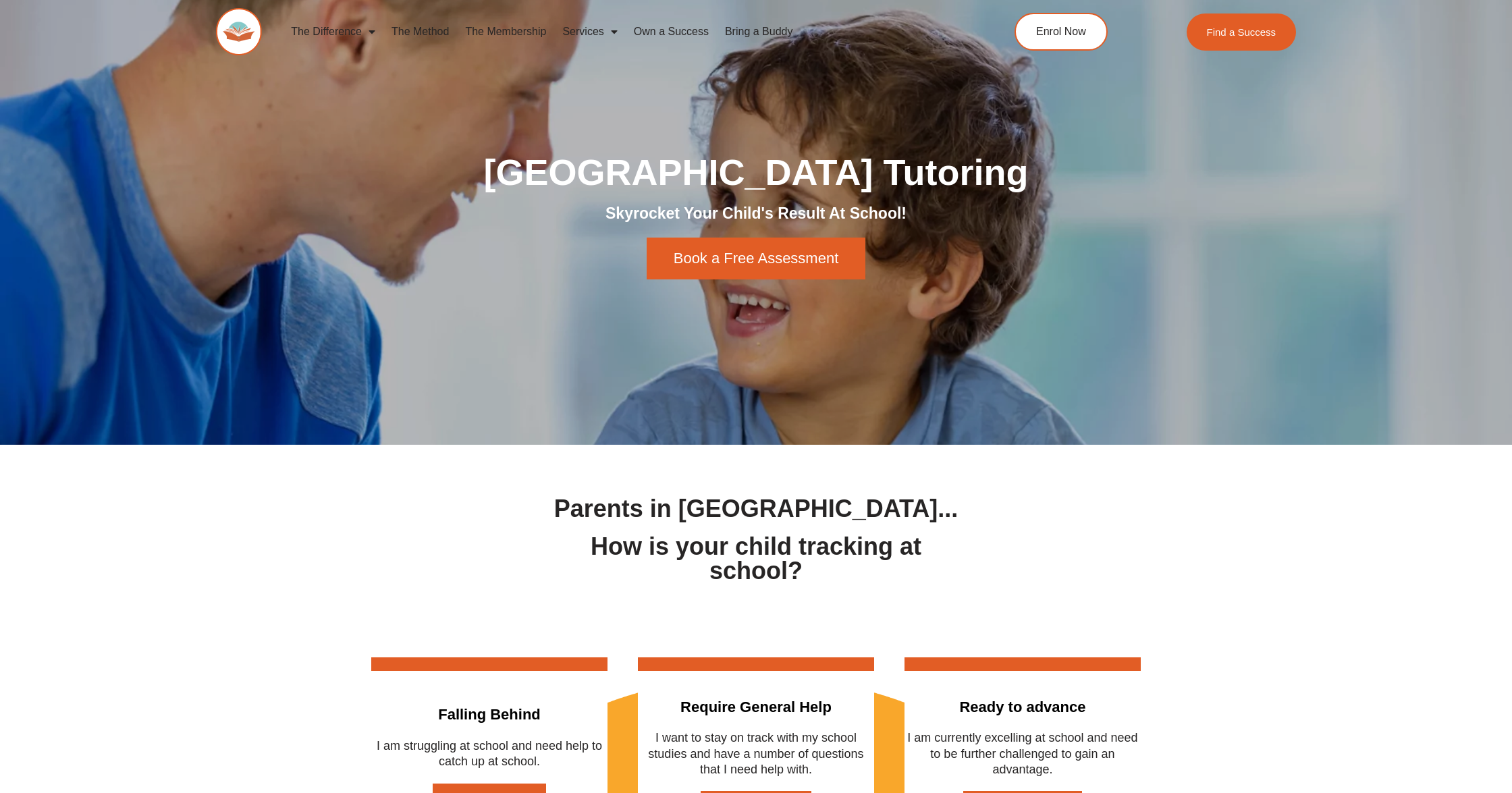
click at [1065, 199] on div "Bondi Junction Tutoring Skyrocket Your Child's Result At School! Book a Free As…" at bounding box center [756, 216] width 770 height 139
drag, startPoint x: 606, startPoint y: 211, endPoint x: 1001, endPoint y: 211, distance: 395.0
click at [1001, 211] on h2 "Skyrocket Your Child's Result At School!" at bounding box center [756, 213] width 756 height 20
click at [1020, 210] on h2 "Skyrocket Your Child's Result At School!" at bounding box center [756, 213] width 756 height 20
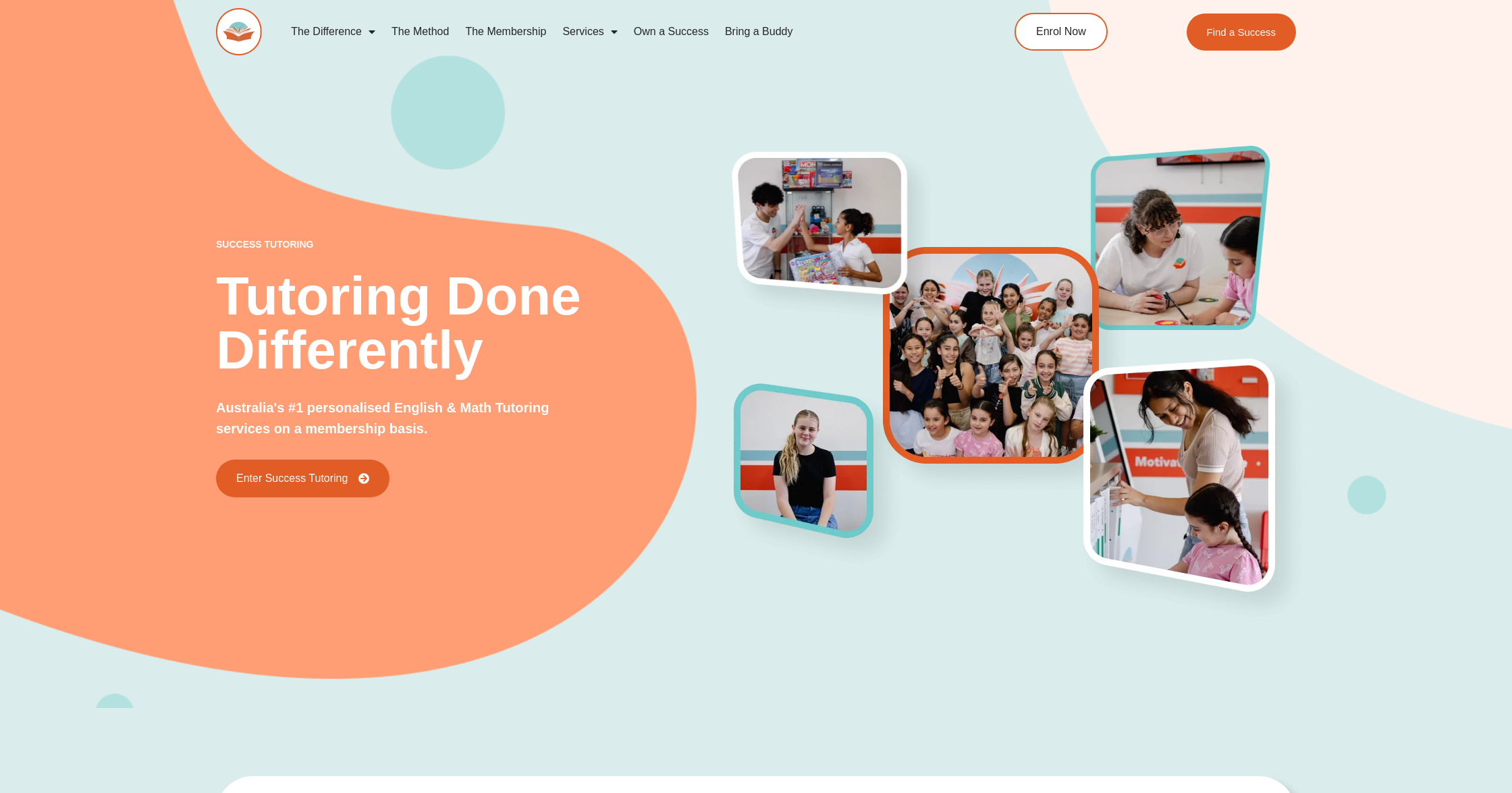
click at [237, 28] on img at bounding box center [239, 32] width 46 height 47
